Goal: Task Accomplishment & Management: Manage account settings

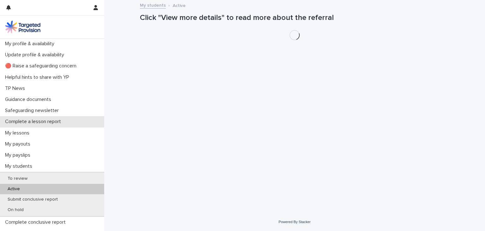
click at [49, 123] on p "Complete a lesson report" at bounding box center [34, 121] width 63 height 6
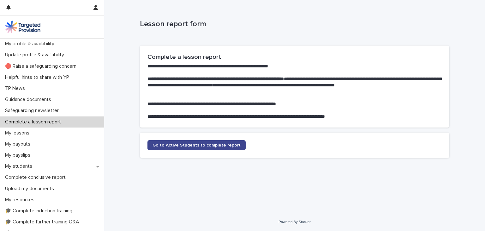
click at [160, 143] on span "Go to Active Students to complete report" at bounding box center [197, 145] width 88 height 4
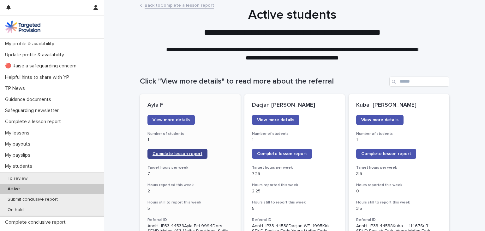
click at [167, 156] on link "Complete lesson report" at bounding box center [177, 153] width 60 height 10
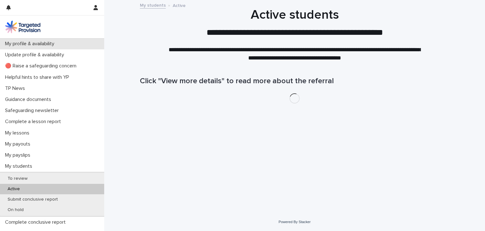
click at [40, 43] on p "My profile & availability" at bounding box center [31, 44] width 57 height 6
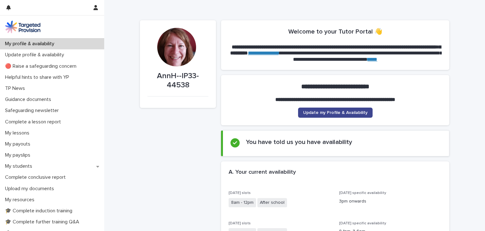
click at [317, 107] on link "Update my Profile & Availability" at bounding box center [335, 112] width 75 height 10
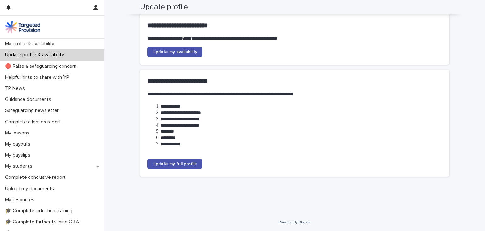
scroll to position [25, 0]
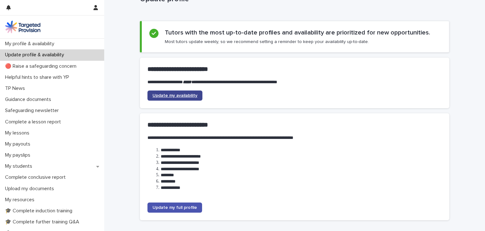
click at [180, 98] on link "Update my availability" at bounding box center [174, 95] width 55 height 10
